Goal: Information Seeking & Learning: Learn about a topic

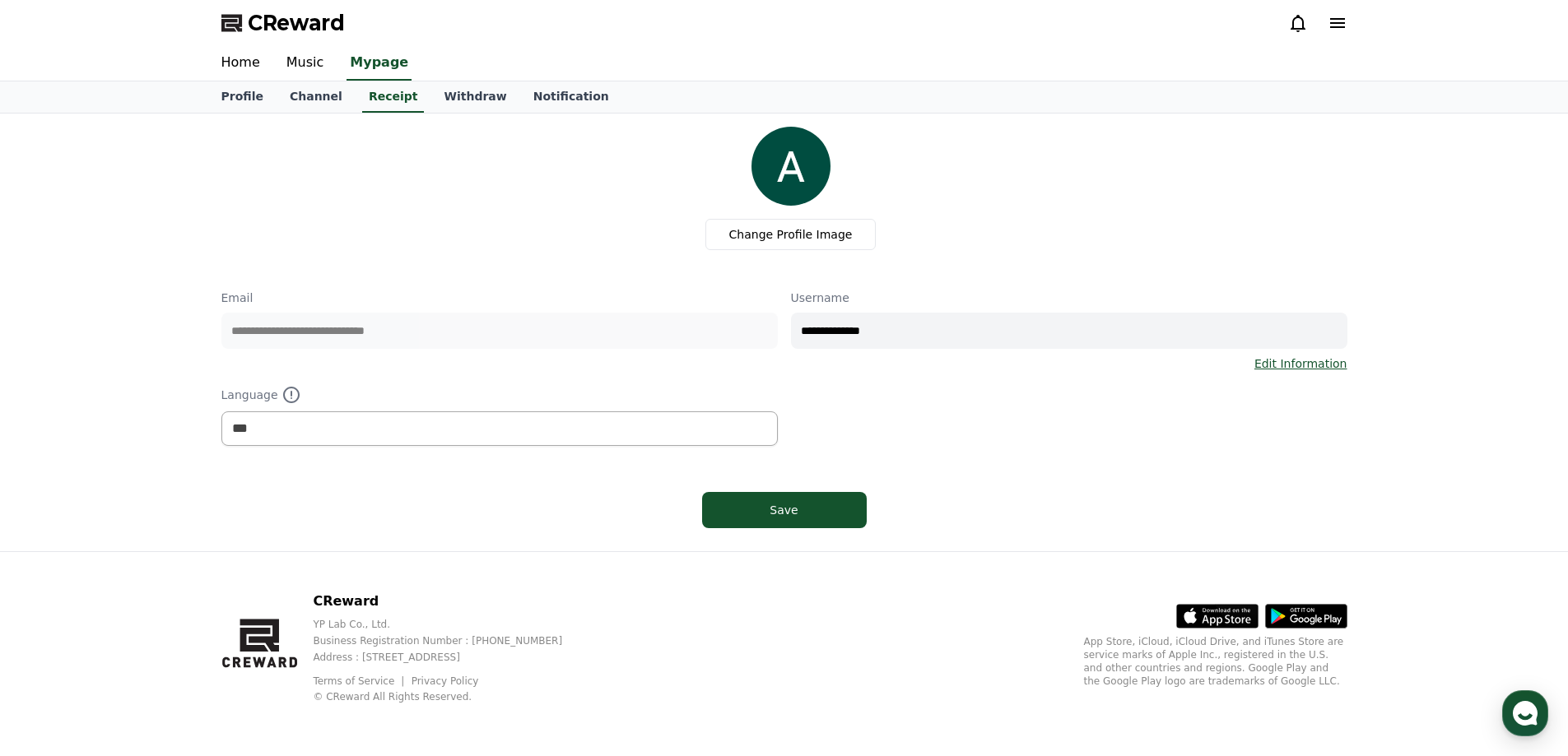
select select "**********"
click at [294, 58] on link "Music" at bounding box center [305, 64] width 64 height 35
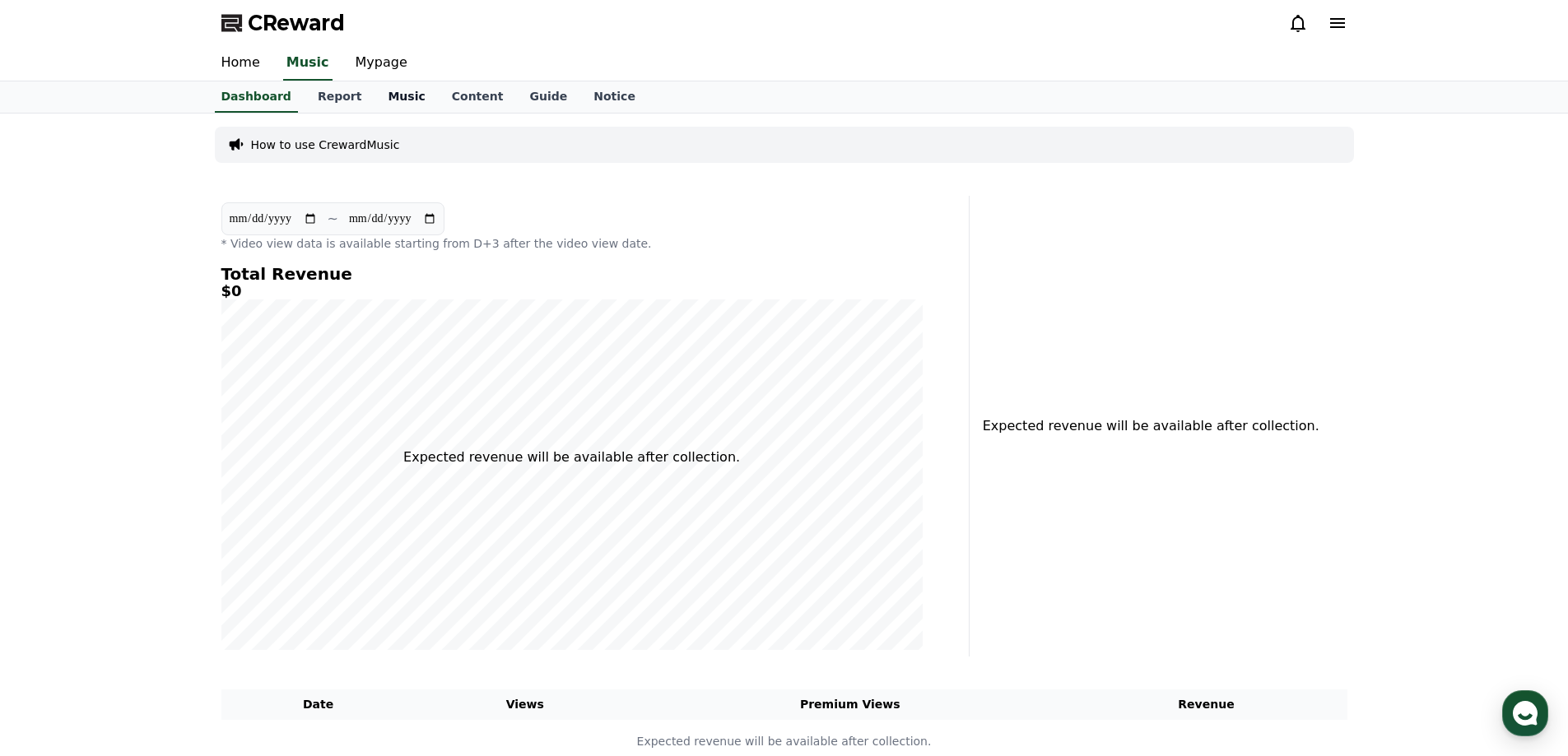
click at [381, 99] on link "Music" at bounding box center [406, 97] width 64 height 31
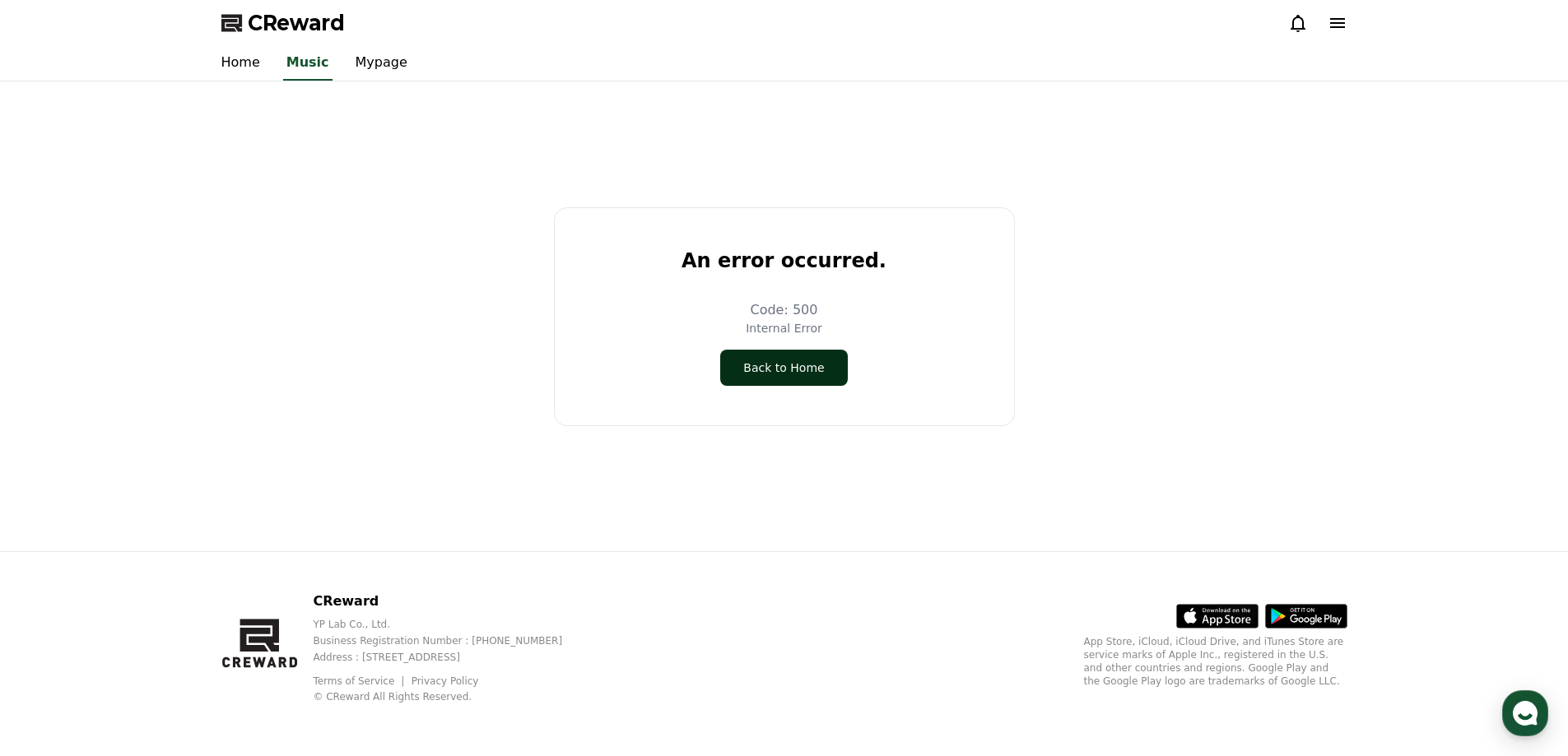
click at [784, 370] on button "Back to Home" at bounding box center [783, 368] width 126 height 37
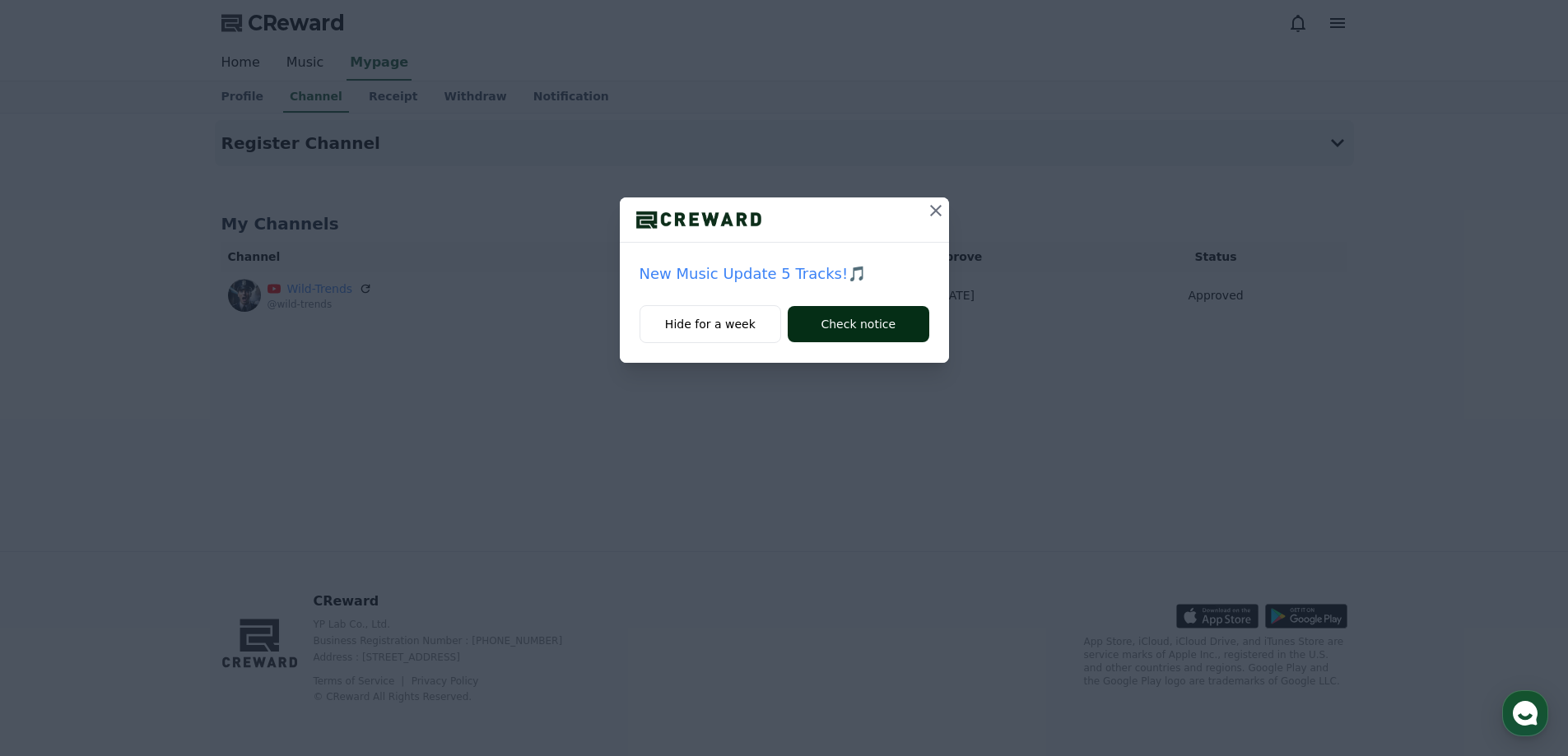
click at [873, 323] on button "Check notice" at bounding box center [858, 324] width 141 height 37
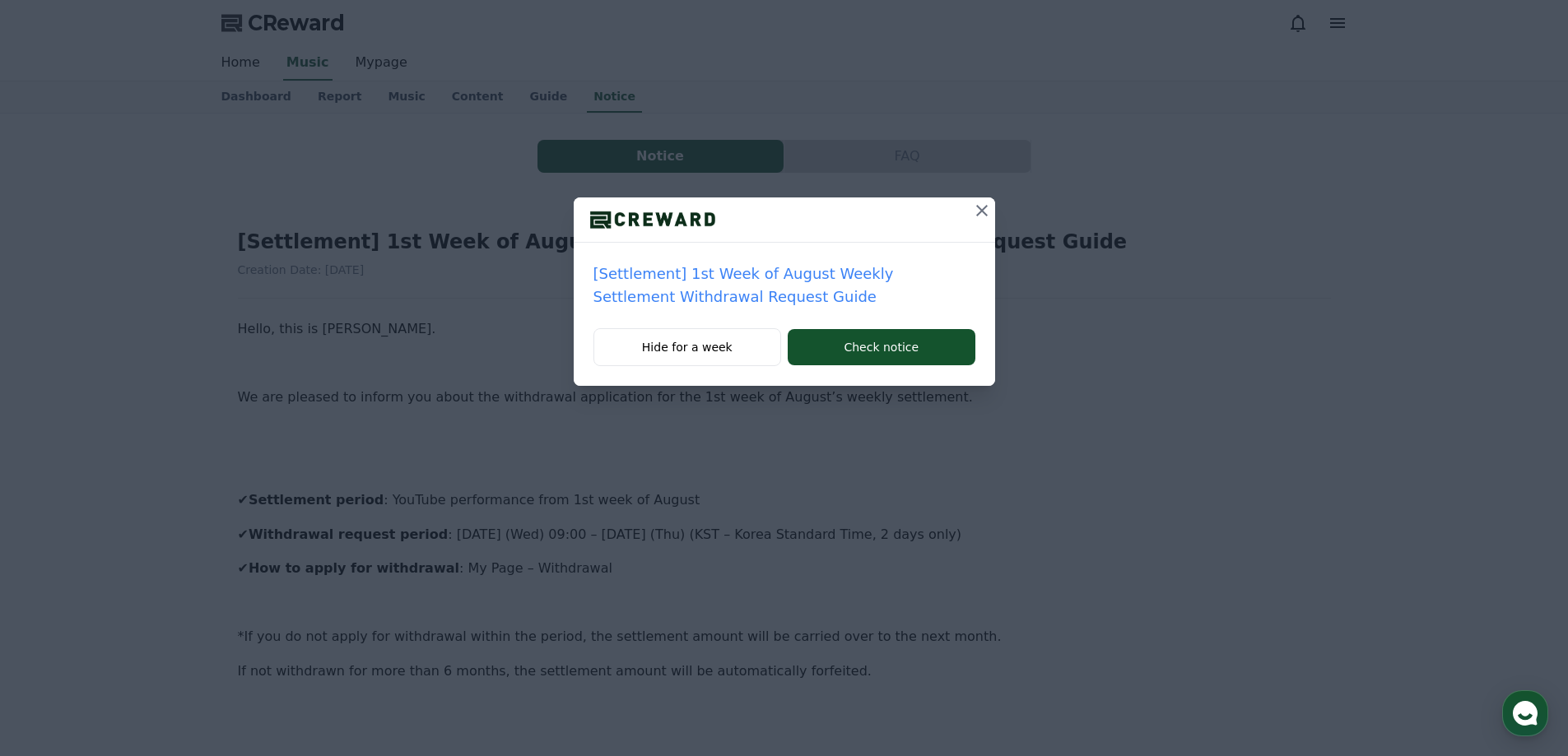
click at [978, 216] on icon at bounding box center [982, 210] width 19 height 19
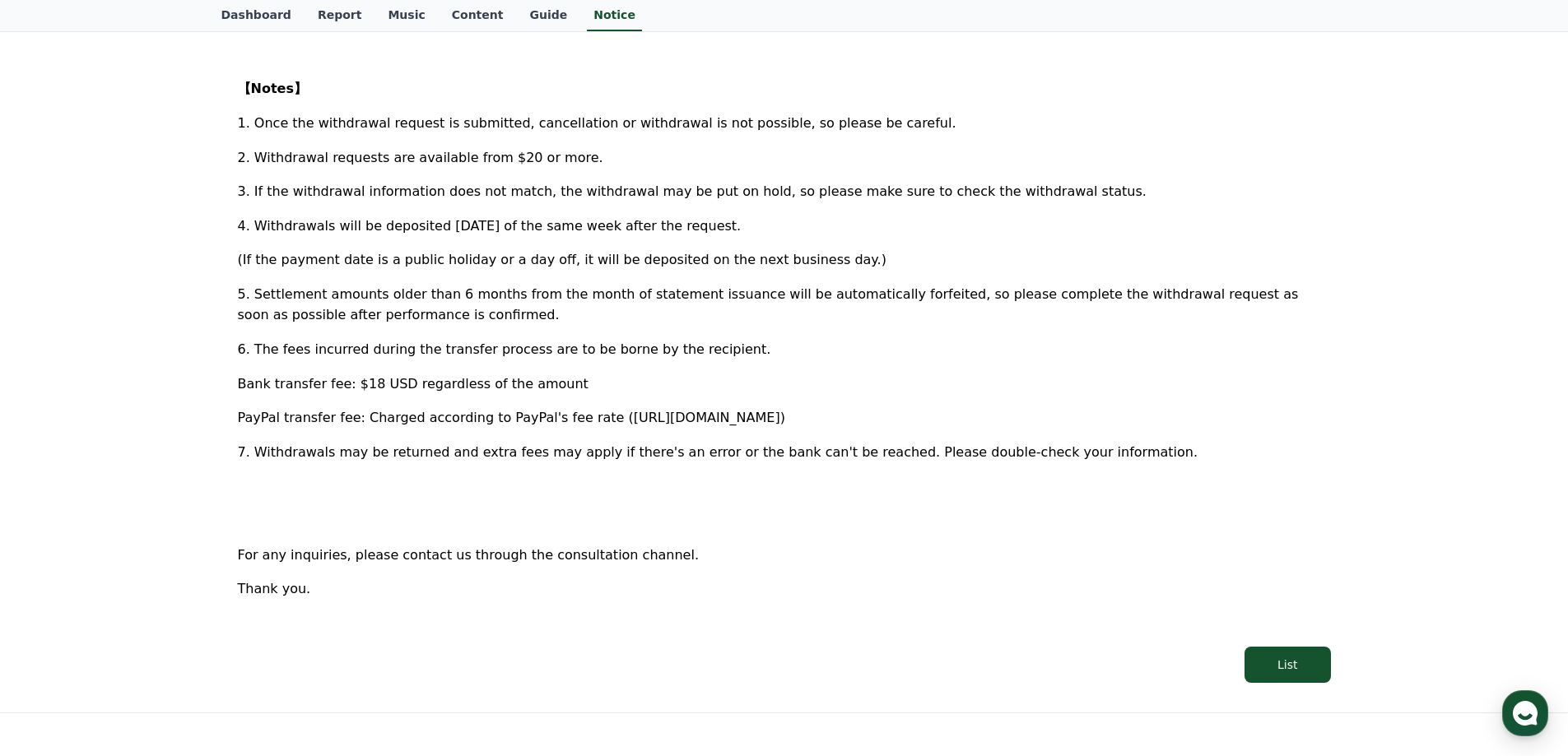
scroll to position [716, 0]
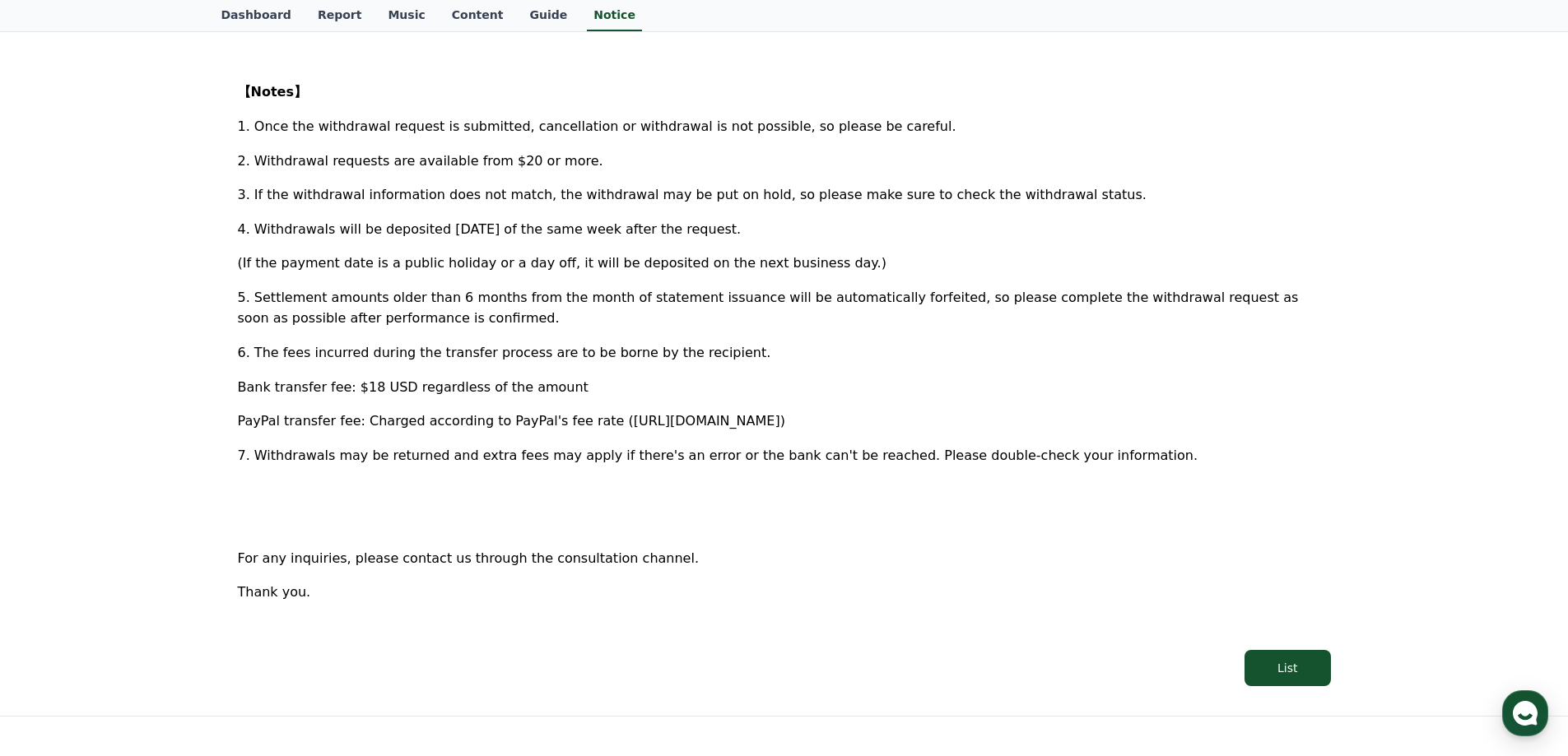
click at [864, 294] on span "5. Settlement amounts older than 6 months from the month of statement issuance …" at bounding box center [768, 308] width 1061 height 37
copy span "forfeited"
drag, startPoint x: 570, startPoint y: 352, endPoint x: 706, endPoint y: 349, distance: 136.0
click at [706, 349] on p "6. The fees incurred during the transfer process are to be borne by the recipie…" at bounding box center [784, 353] width 1093 height 21
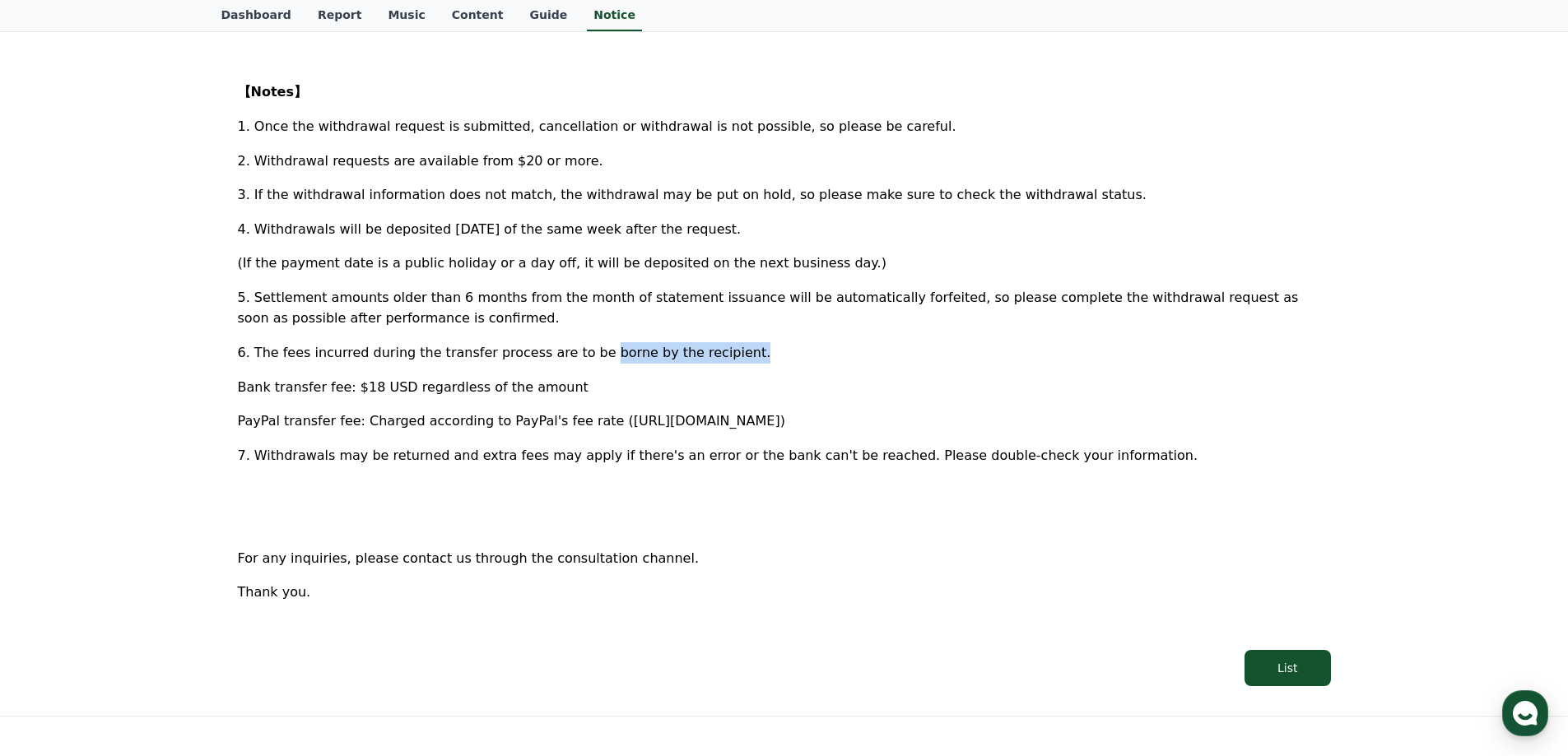
copy span "borne by the recipient."
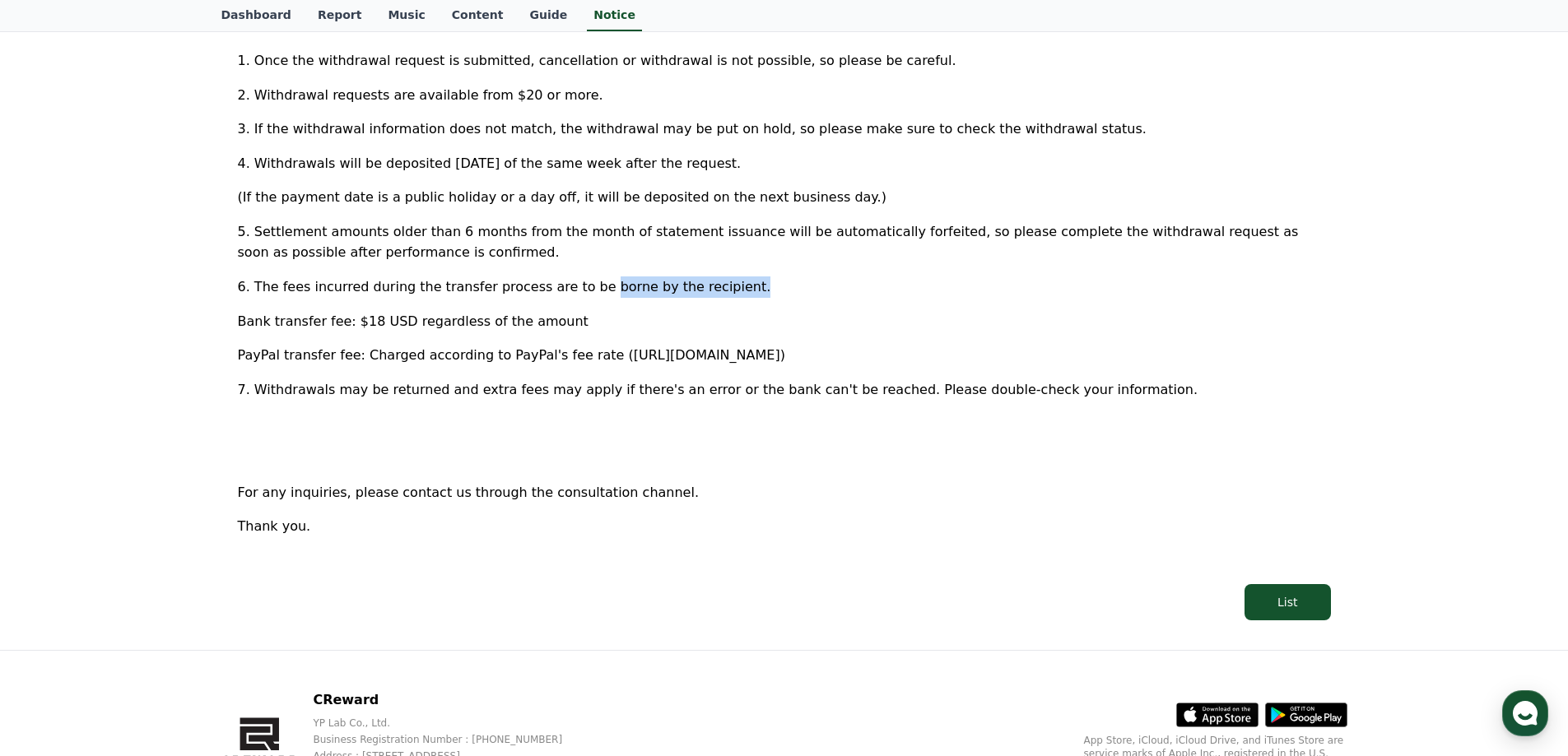
scroll to position [881, 0]
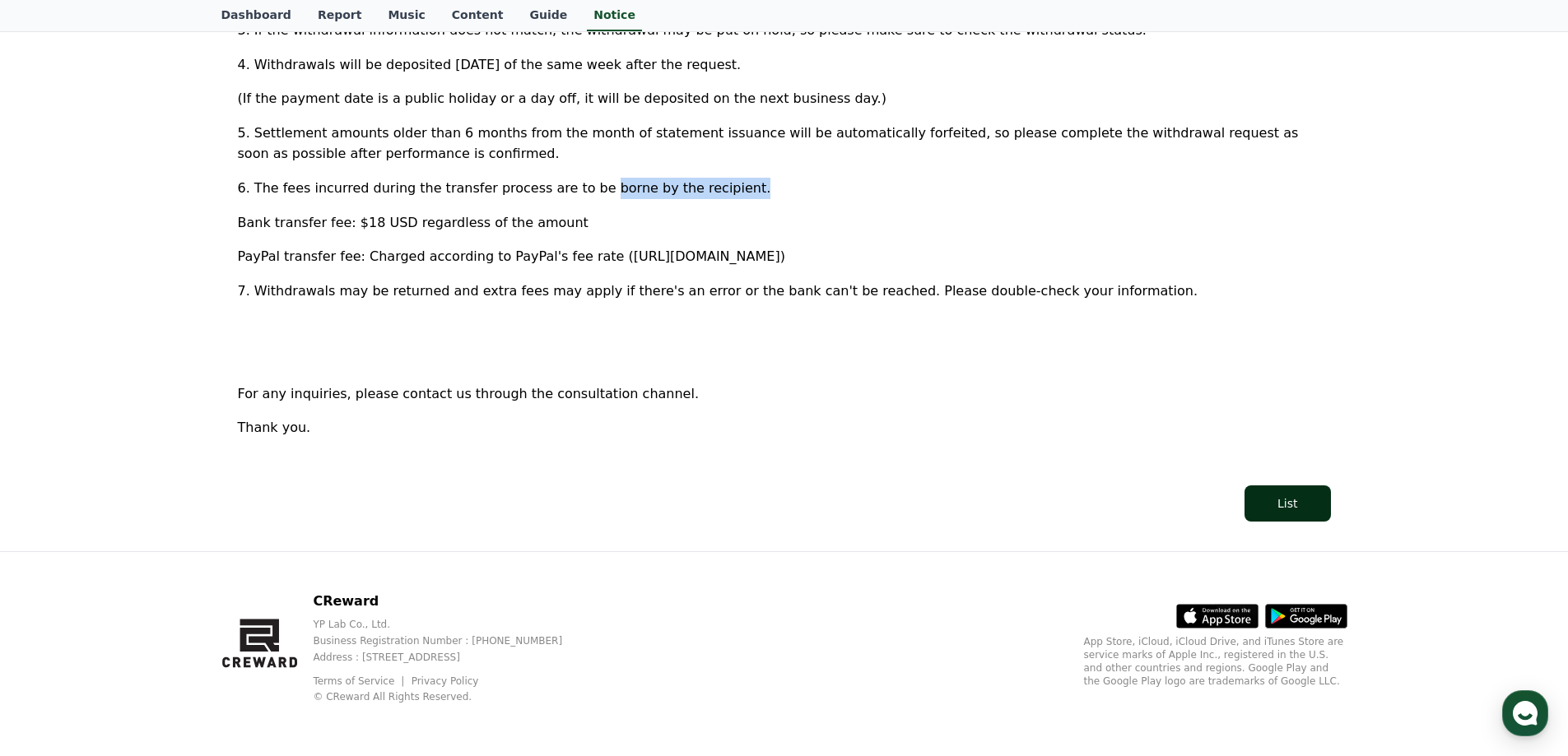
click at [1303, 504] on button "List" at bounding box center [1287, 504] width 86 height 37
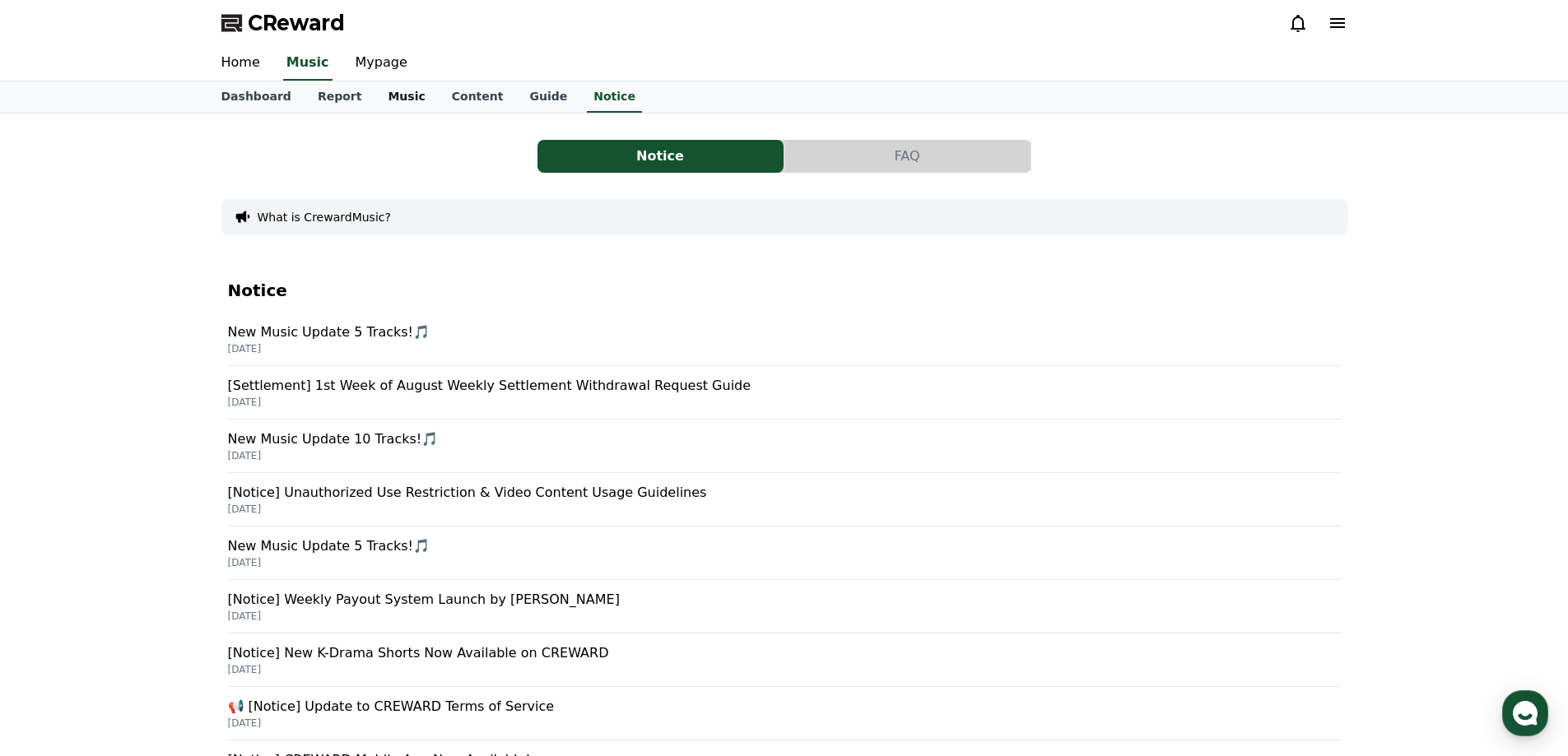
click at [379, 97] on link "Music" at bounding box center [406, 97] width 64 height 31
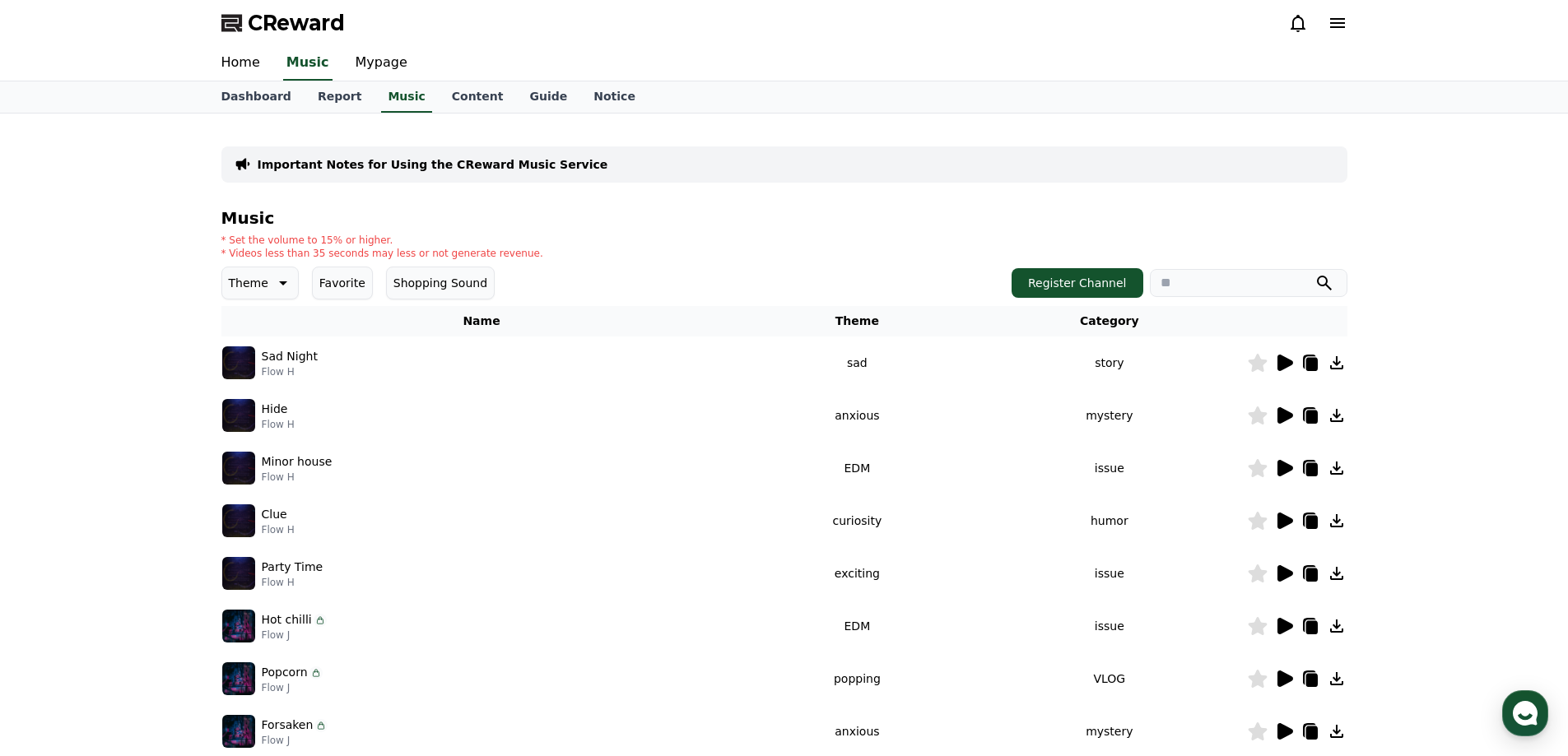
click at [338, 281] on button "Favorite" at bounding box center [342, 283] width 61 height 33
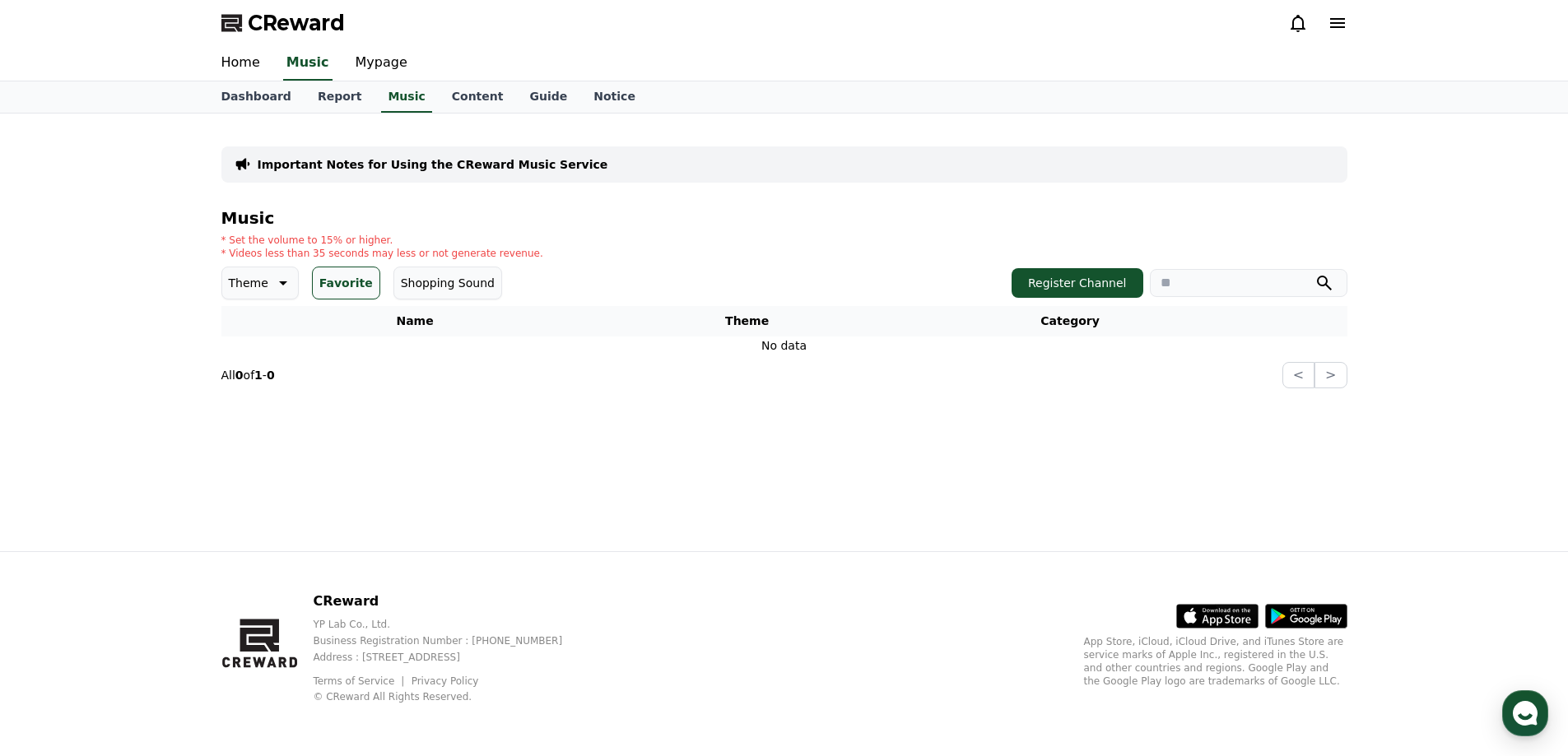
click at [258, 278] on p "Theme" at bounding box center [248, 283] width 40 height 23
click at [245, 335] on button "All" at bounding box center [238, 327] width 27 height 37
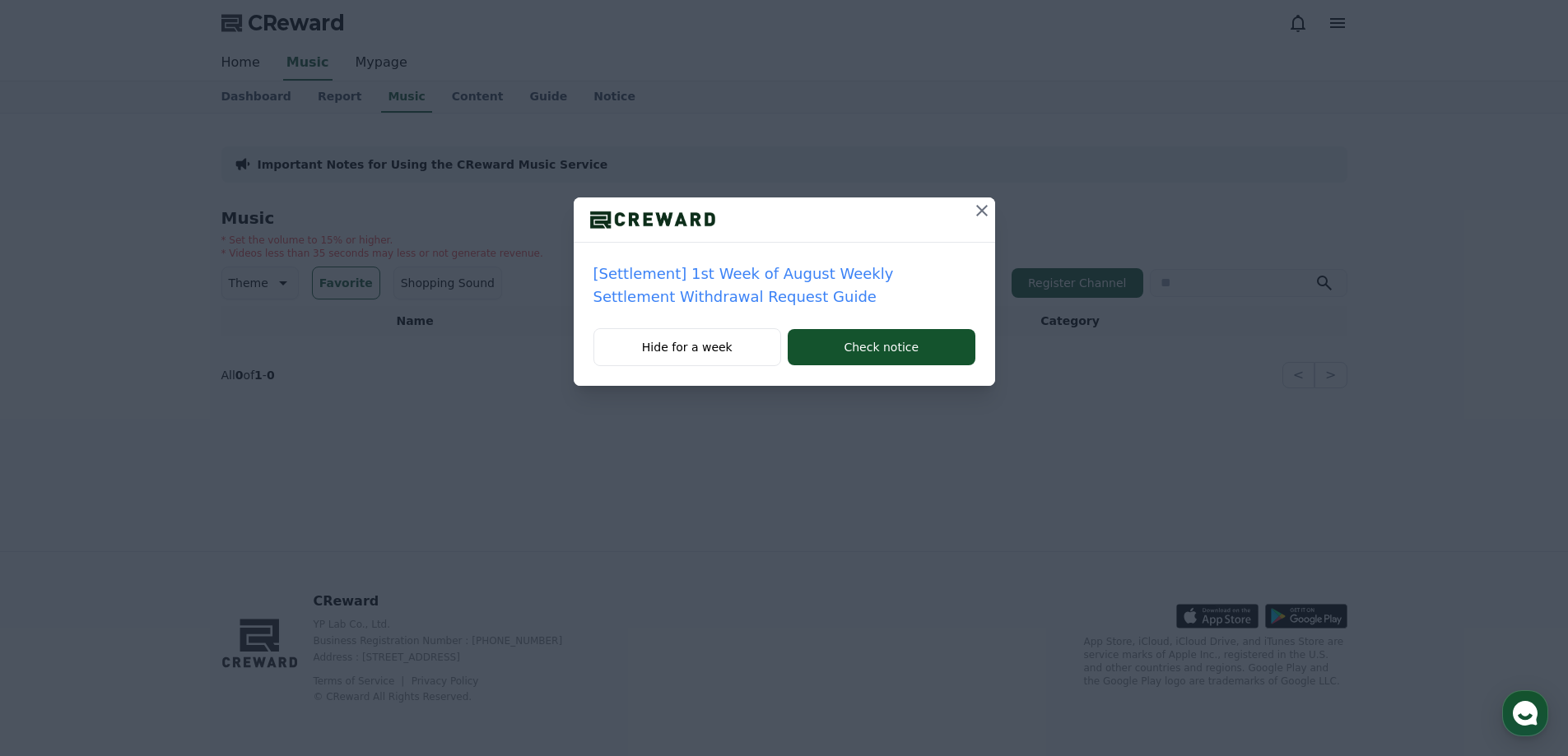
click at [986, 210] on icon at bounding box center [982, 210] width 19 height 19
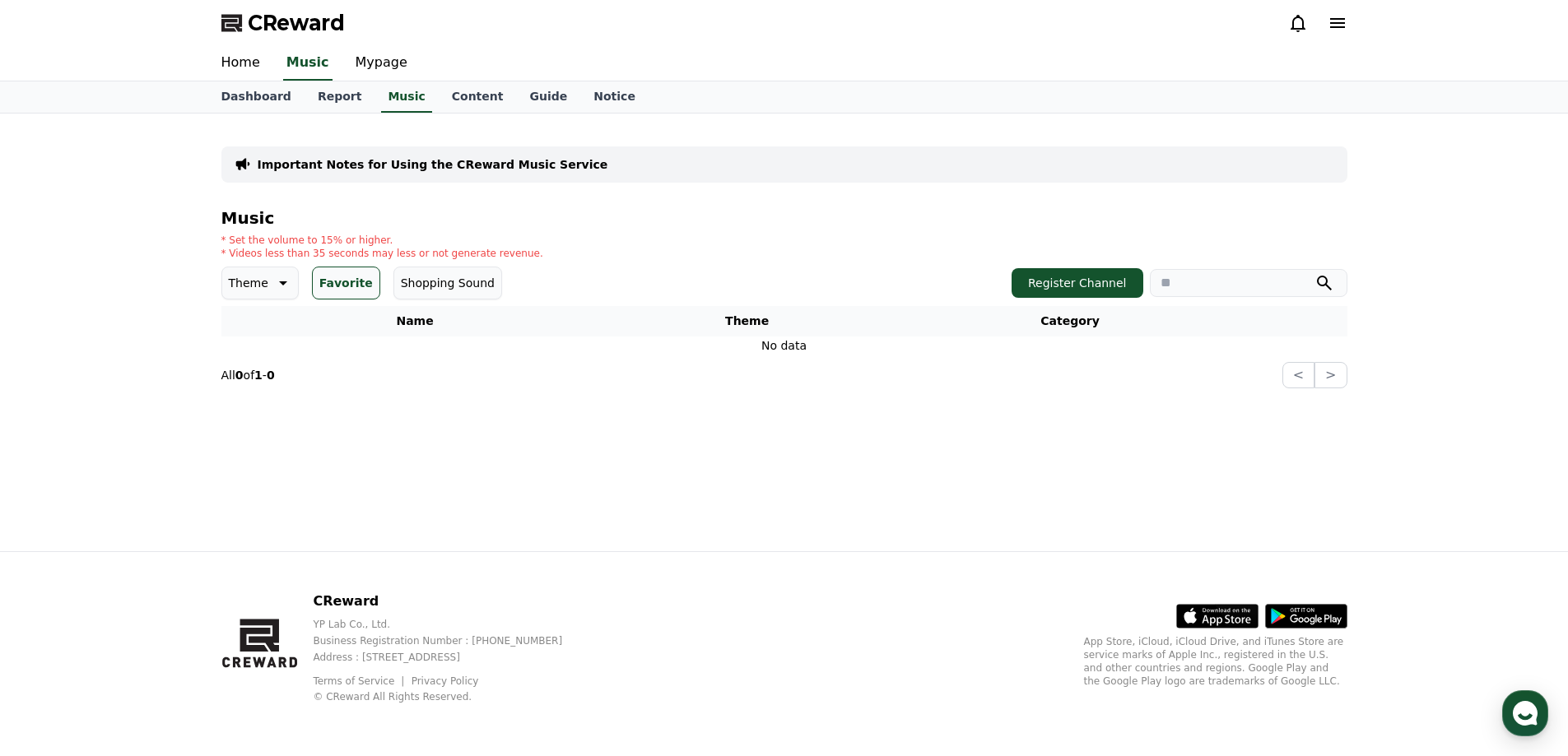
click at [265, 281] on button "Theme" at bounding box center [260, 283] width 77 height 33
click at [238, 333] on button "All" at bounding box center [238, 327] width 27 height 37
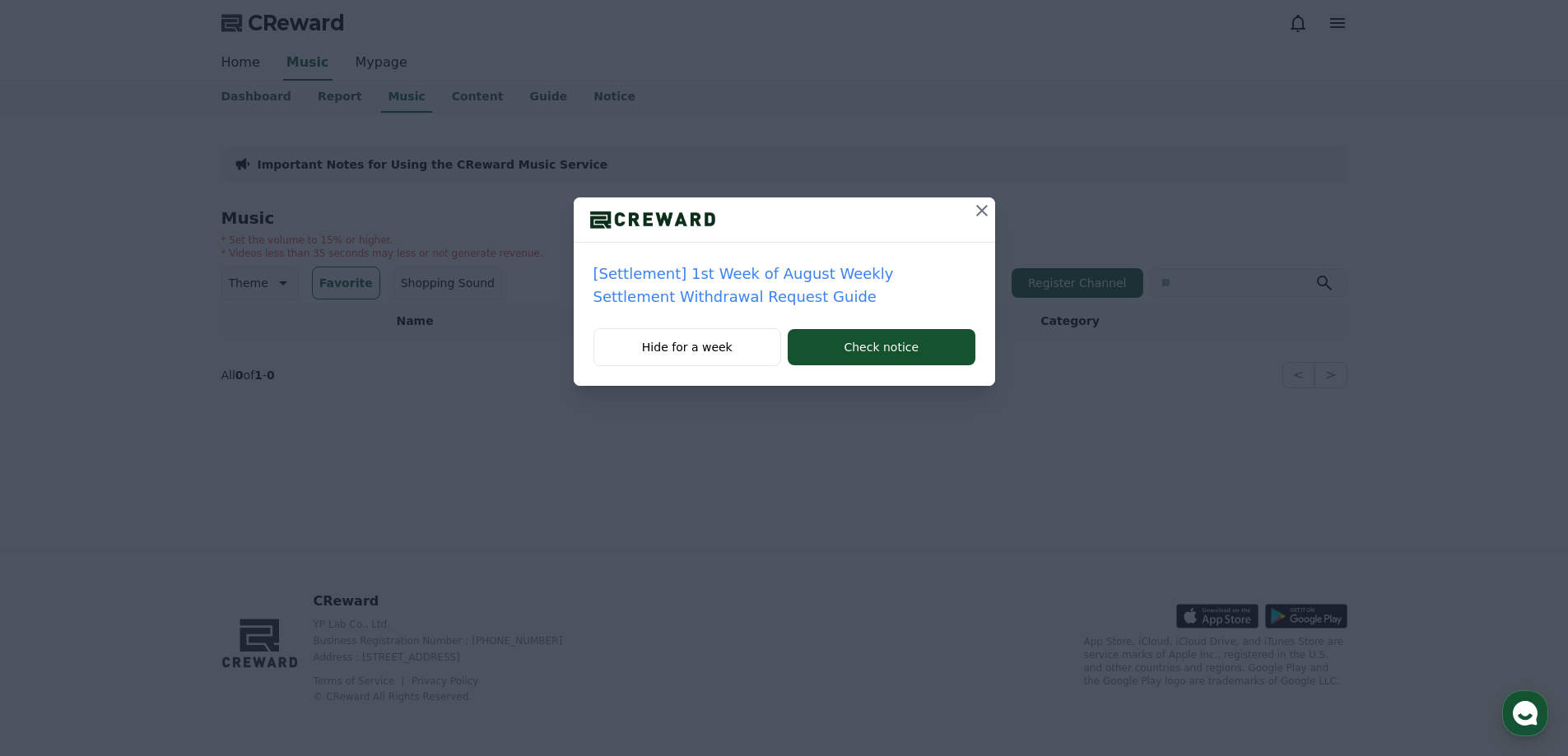
click at [978, 204] on icon at bounding box center [982, 210] width 19 height 19
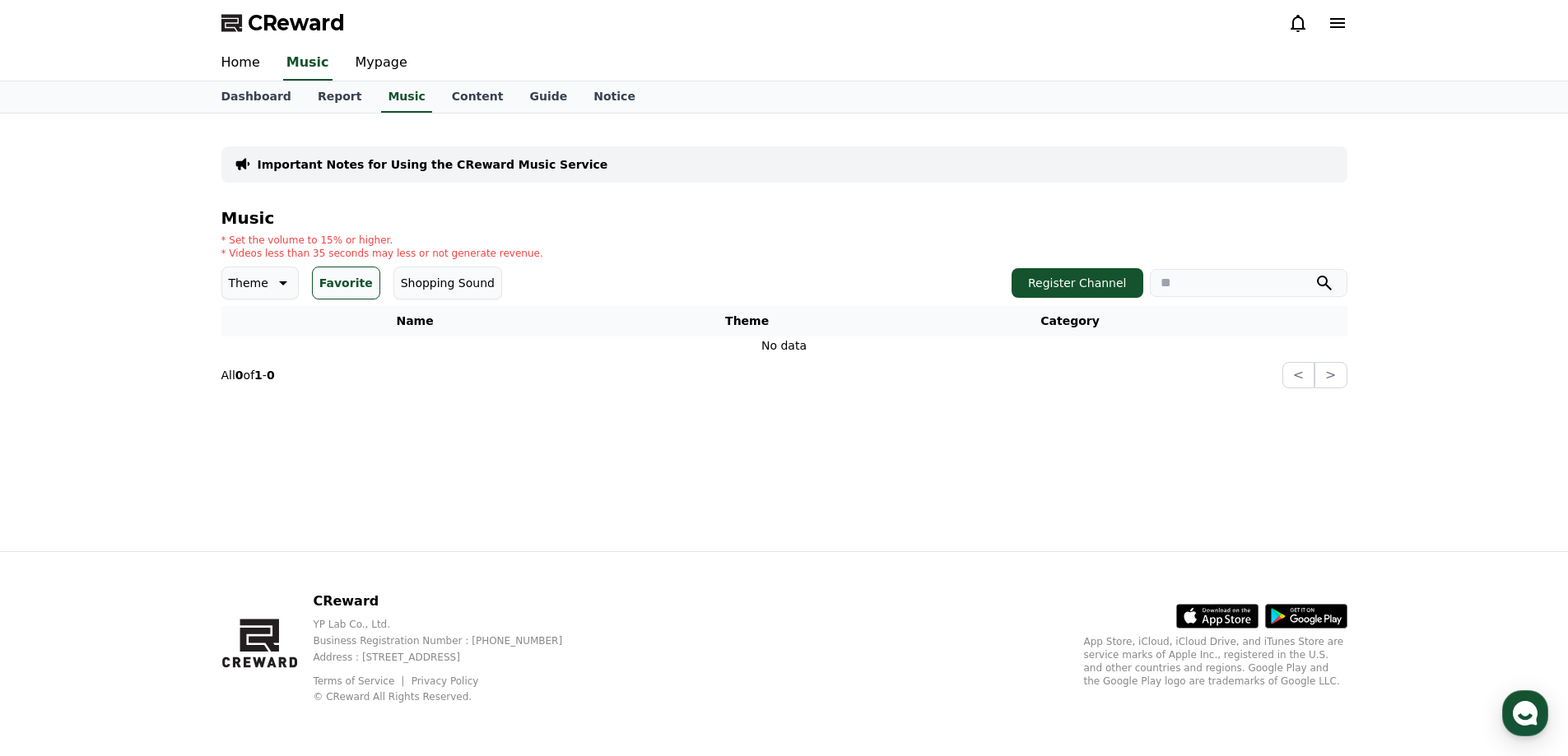
click at [349, 284] on button "Favorite" at bounding box center [346, 283] width 69 height 33
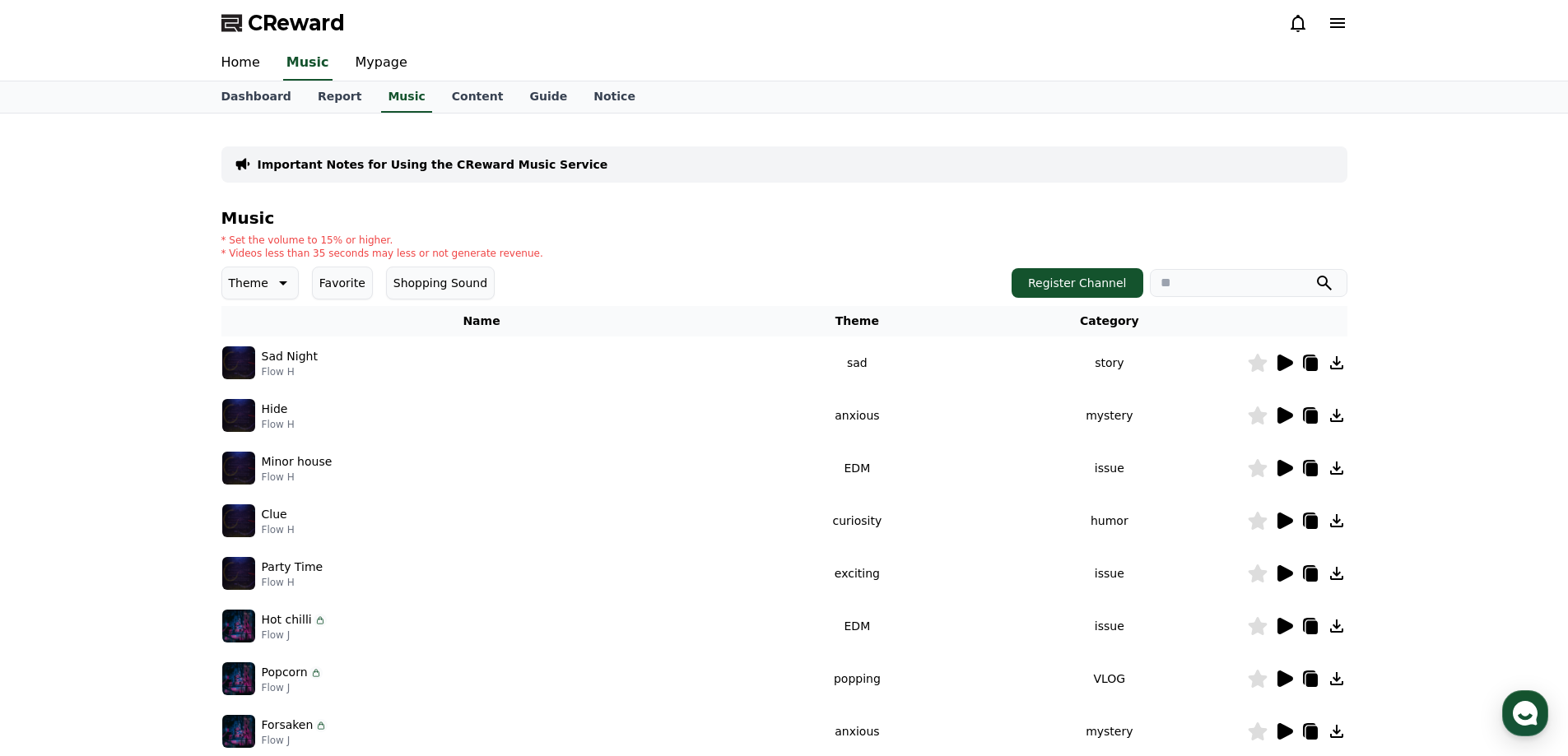
click at [437, 281] on button "Shopping Sound" at bounding box center [440, 283] width 109 height 33
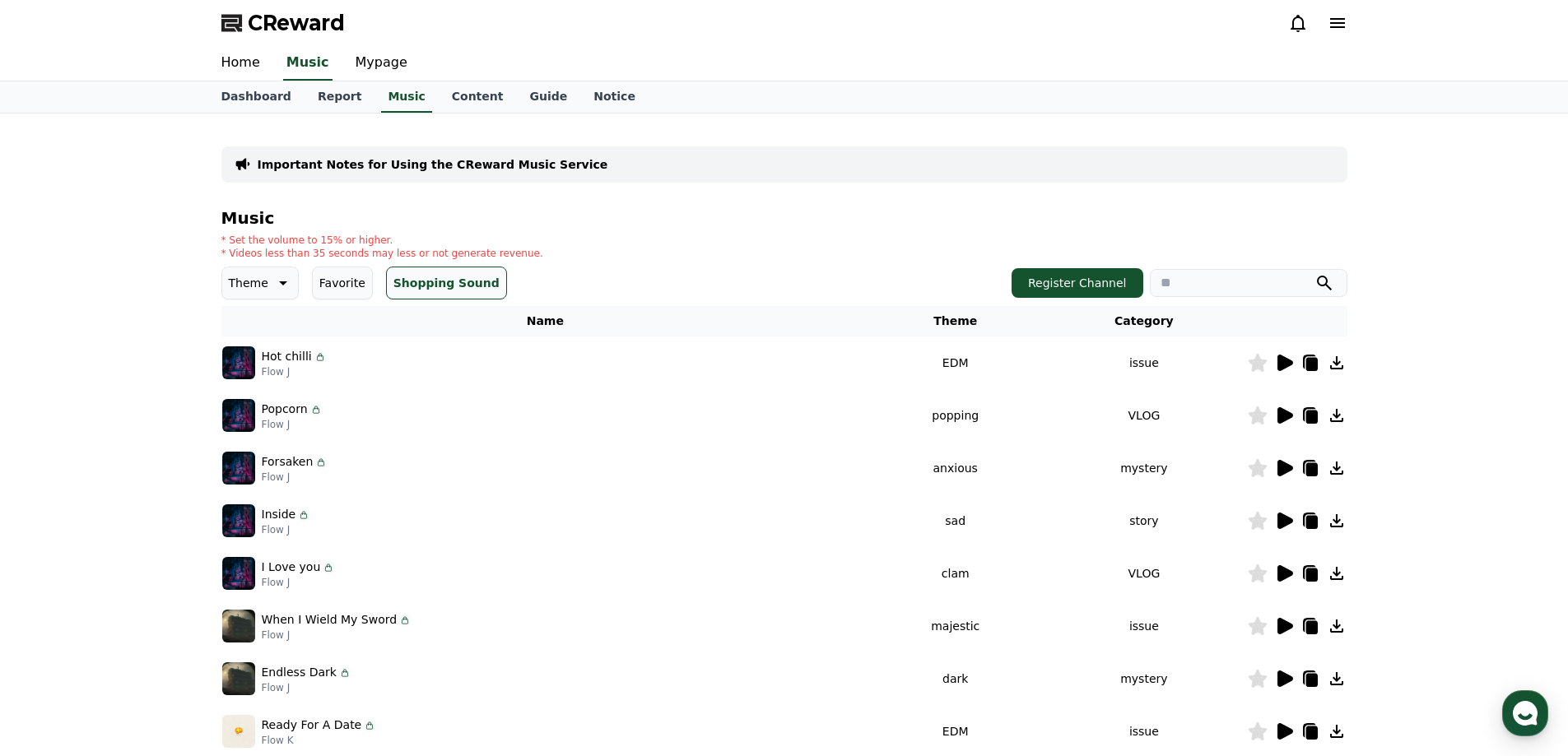
click at [1282, 362] on icon at bounding box center [1285, 362] width 15 height 16
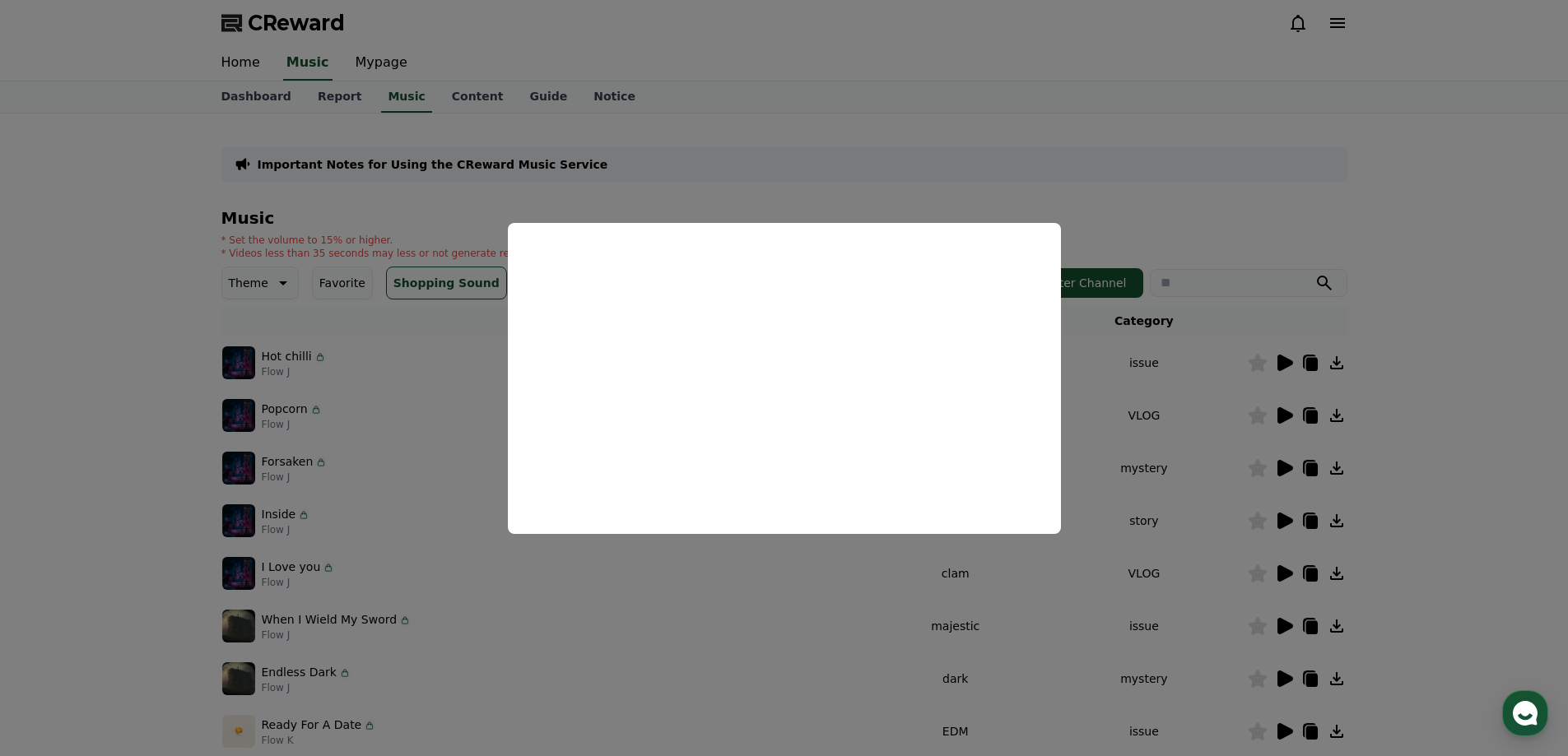
click at [1310, 224] on button "close modal" at bounding box center [784, 378] width 1568 height 756
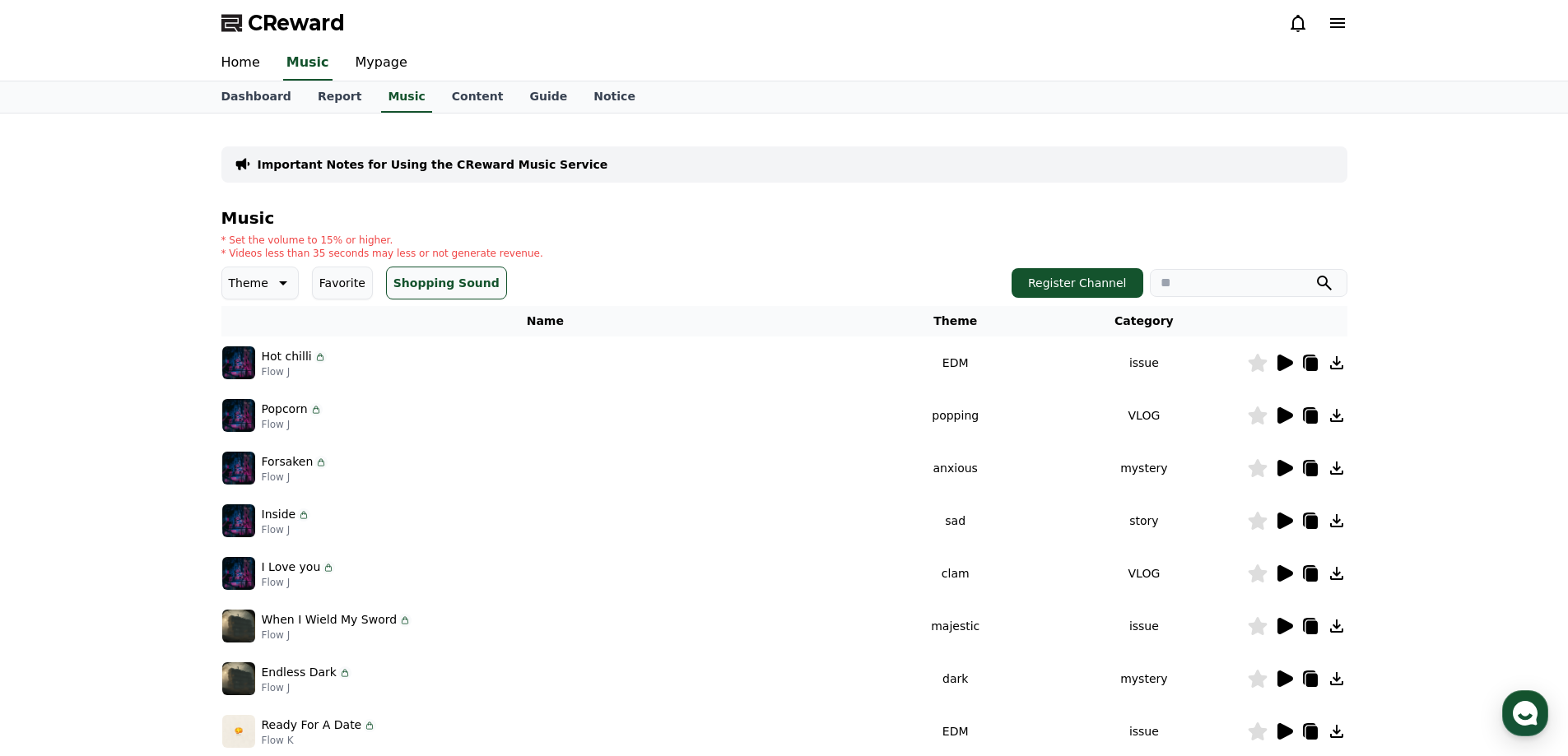
click at [1334, 363] on icon at bounding box center [1336, 363] width 14 height 14
